Goal: Find specific page/section: Find specific page/section

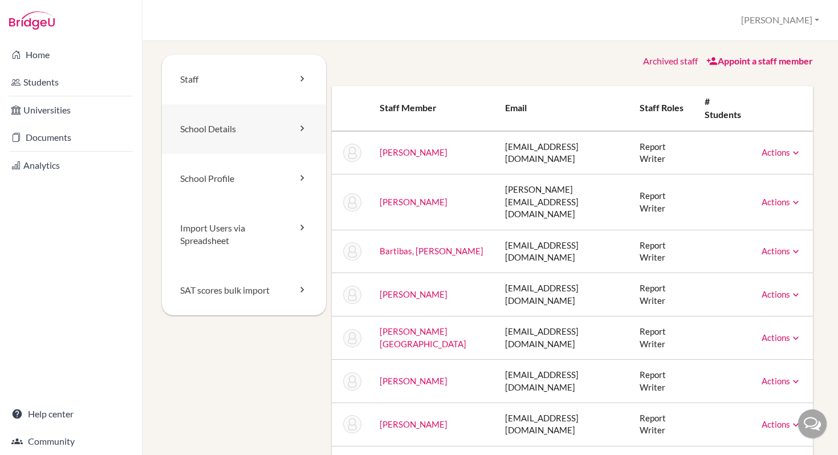
click at [300, 129] on icon at bounding box center [301, 128] width 11 height 11
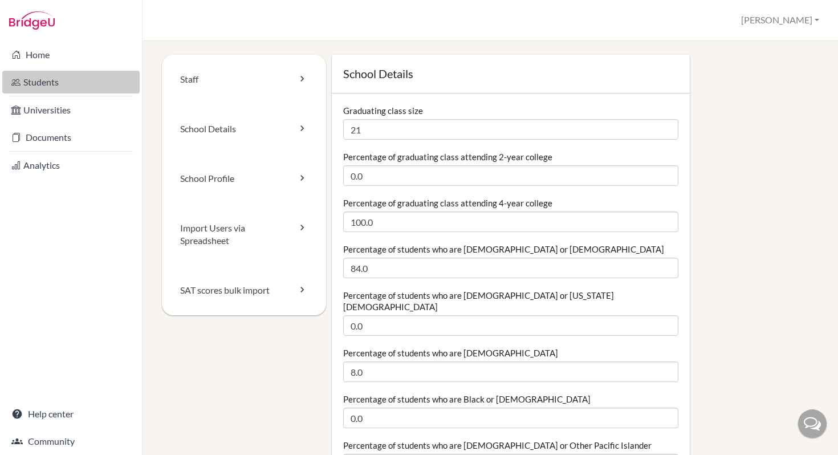
click at [47, 83] on link "Students" at bounding box center [70, 82] width 137 height 23
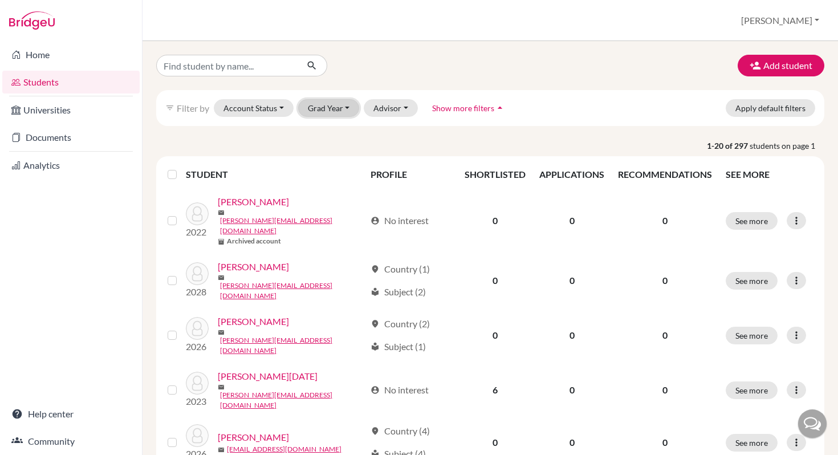
click at [338, 107] on button "Grad Year" at bounding box center [329, 108] width 62 height 18
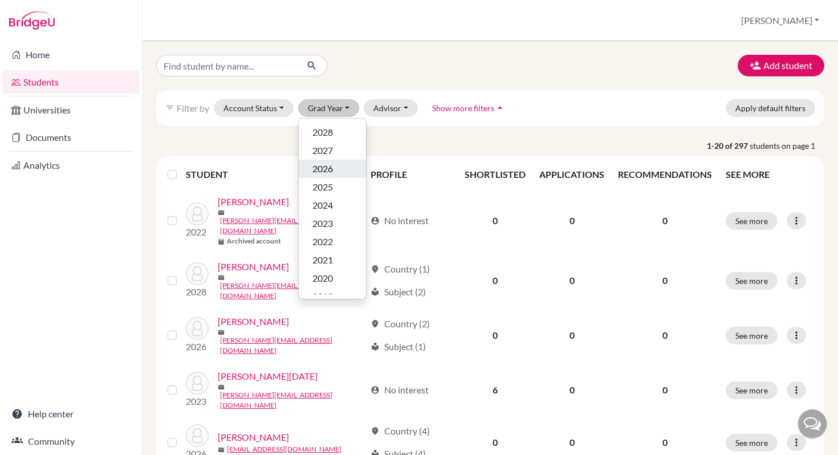
click at [322, 165] on span "2026" at bounding box center [322, 169] width 21 height 14
